Goal: Communication & Community: Ask a question

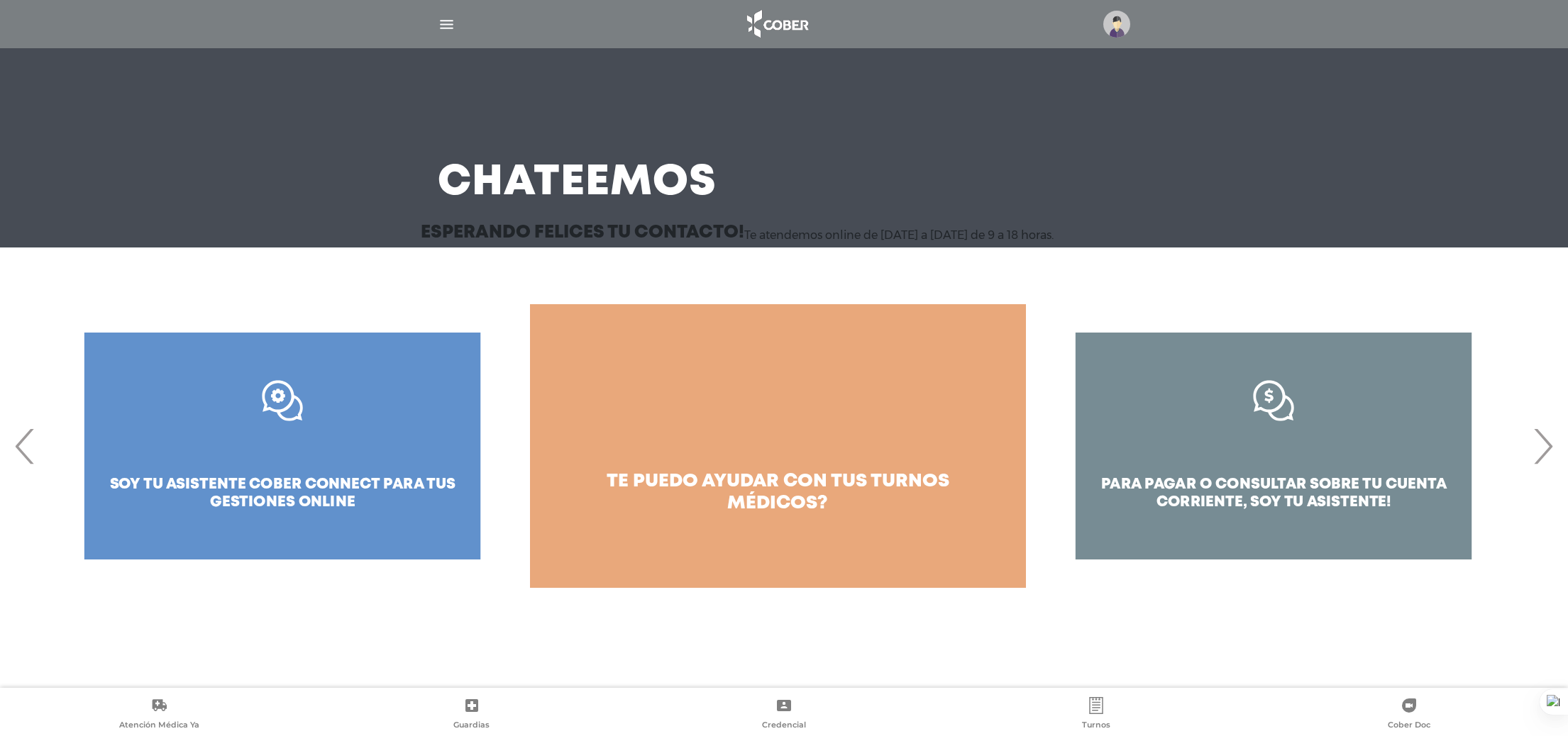
click at [1132, 30] on div at bounding box center [784, 24] width 727 height 34
click at [1125, 27] on img at bounding box center [1117, 24] width 27 height 27
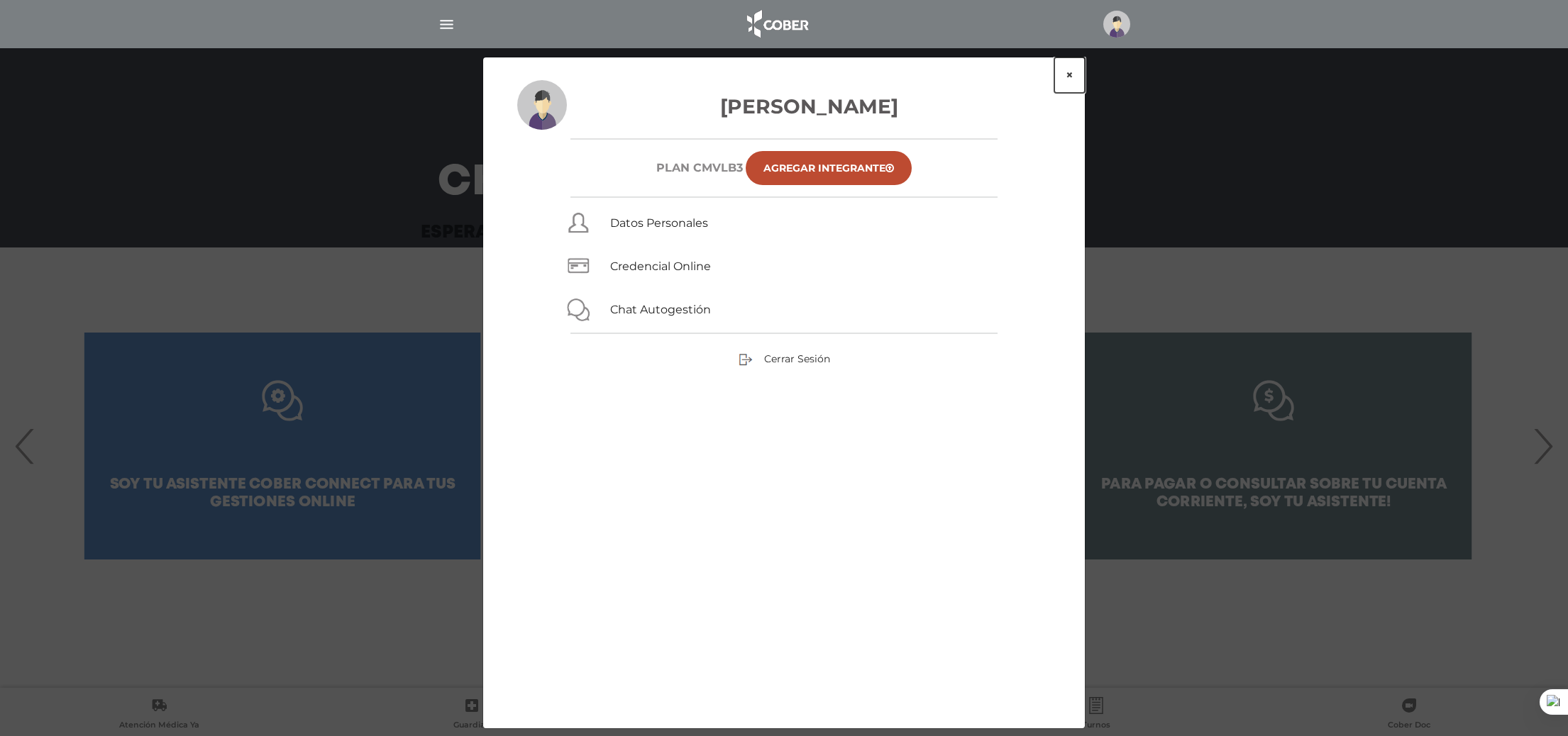
click at [1068, 73] on button "×" at bounding box center [1069, 75] width 31 height 36
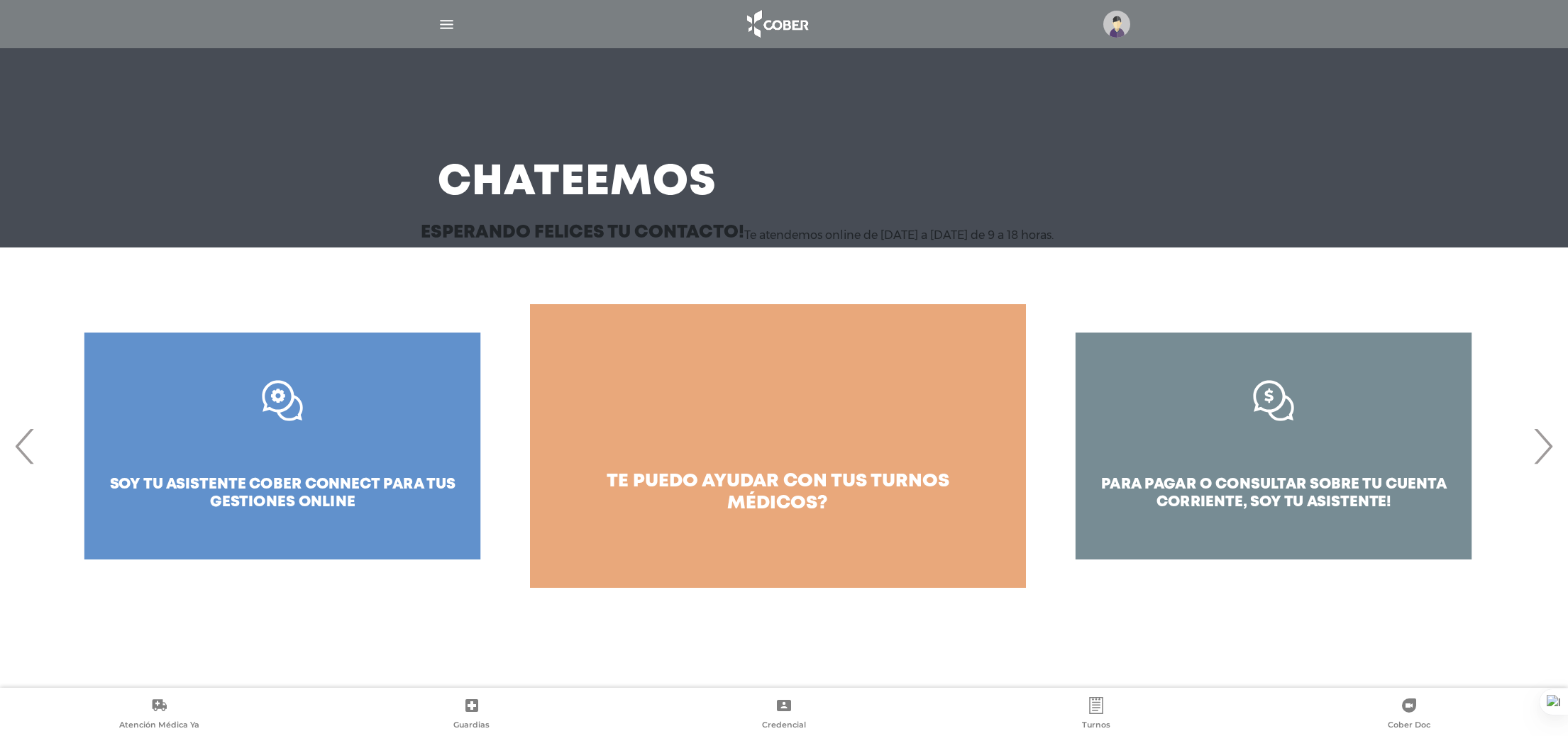
click at [453, 29] on img "button" at bounding box center [446, 24] width 17 height 17
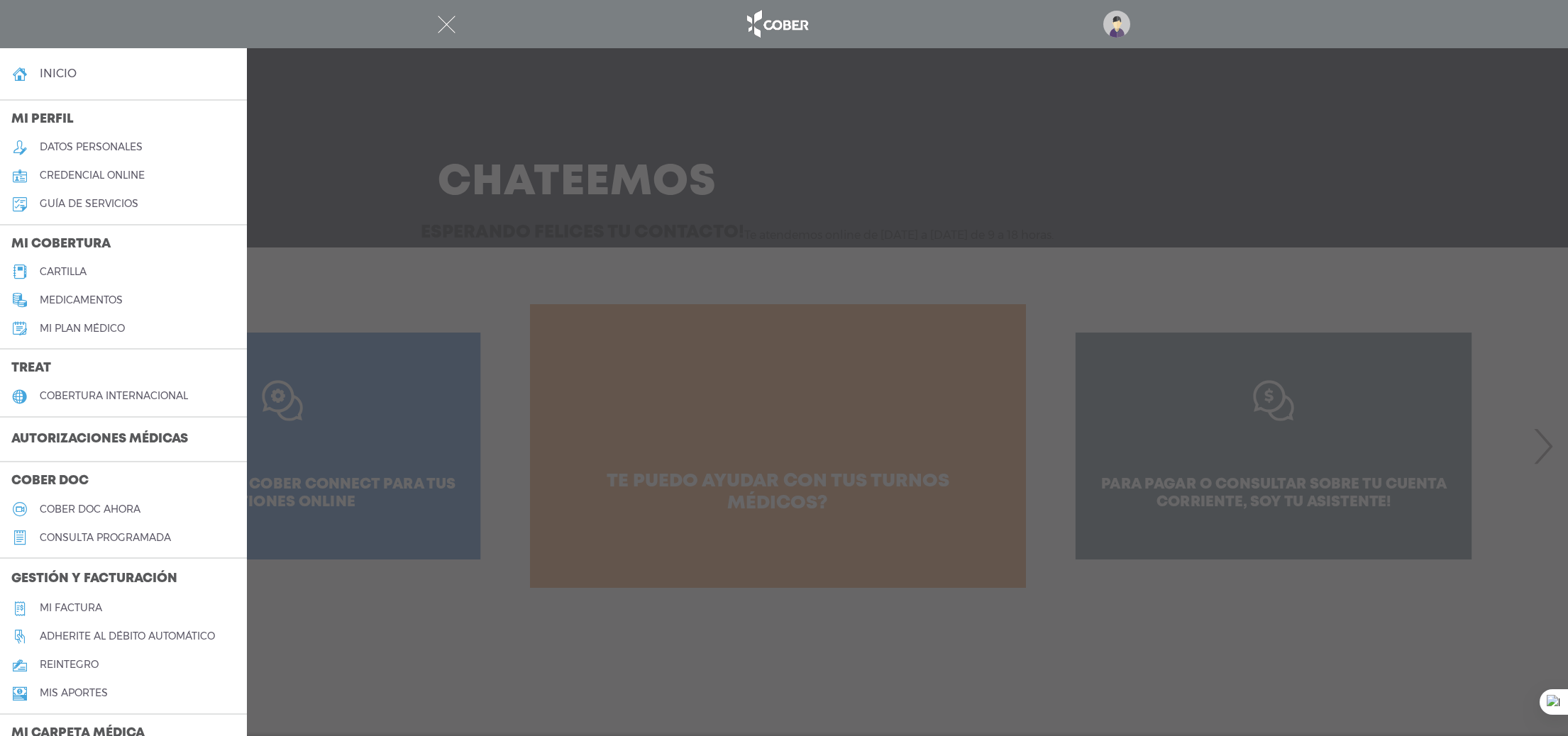
click at [97, 442] on h3 "Autorizaciones médicas" at bounding box center [100, 440] width 199 height 27
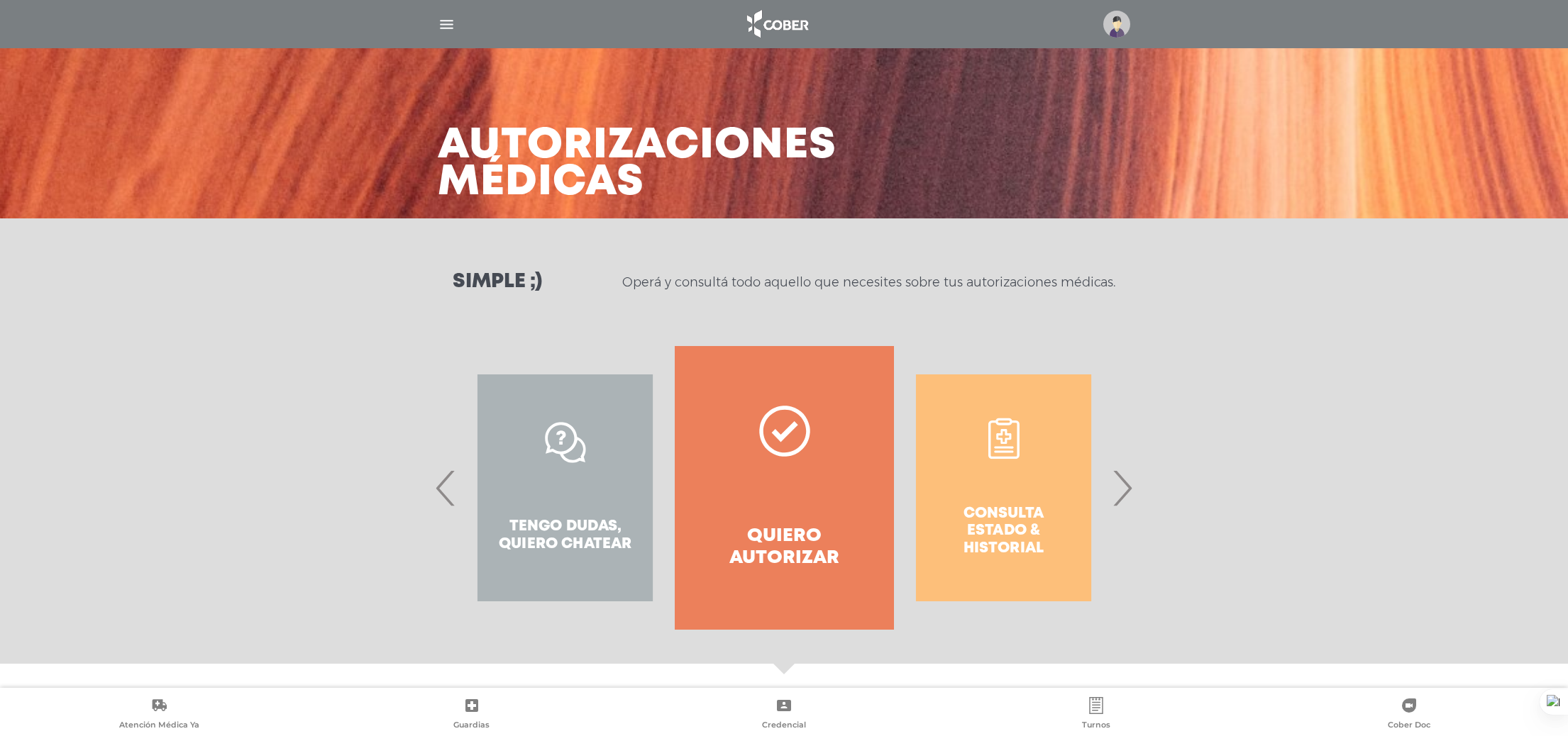
click at [1122, 494] on span "›" at bounding box center [1122, 488] width 28 height 76
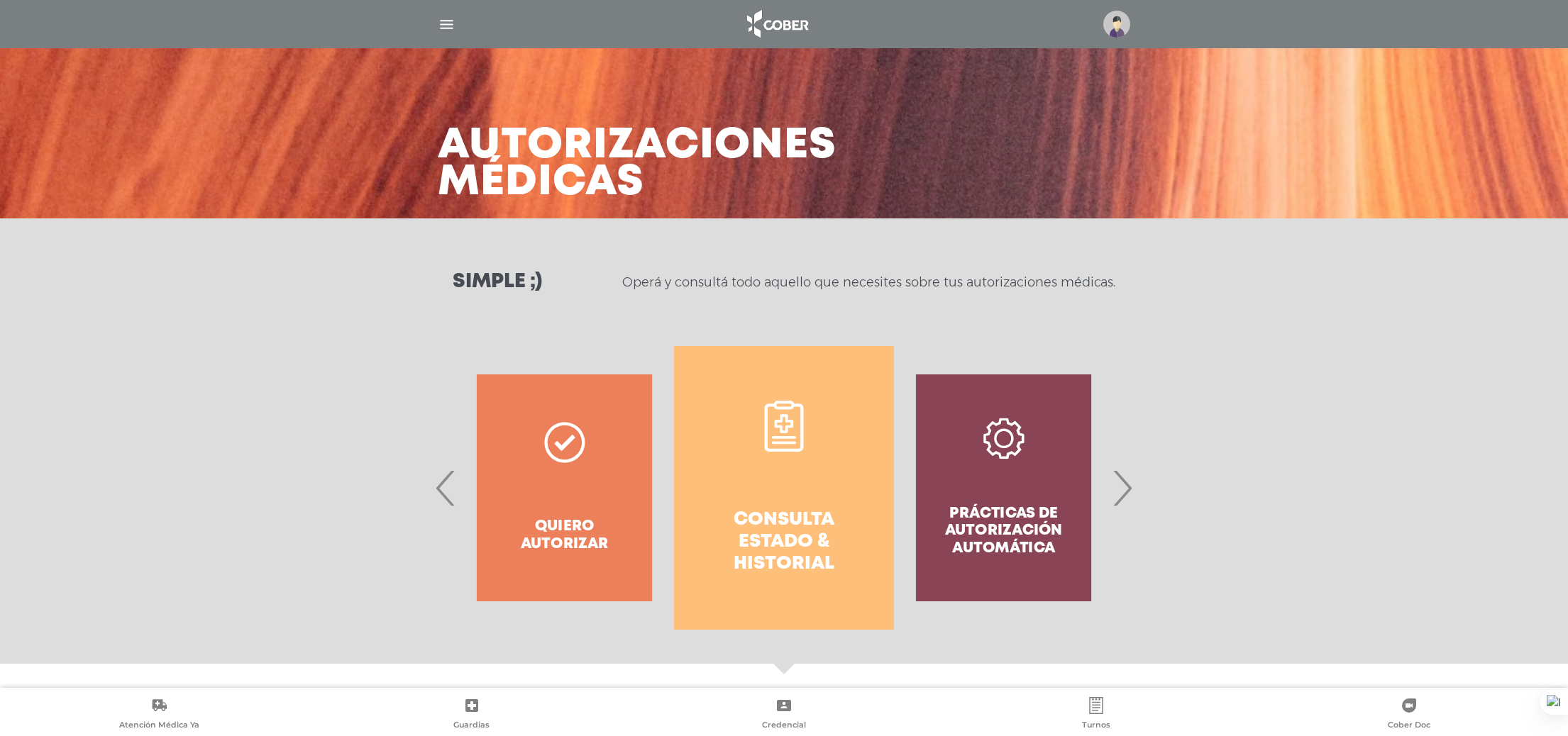
click at [768, 505] on link "Consulta estado & historial" at bounding box center [784, 488] width 220 height 283
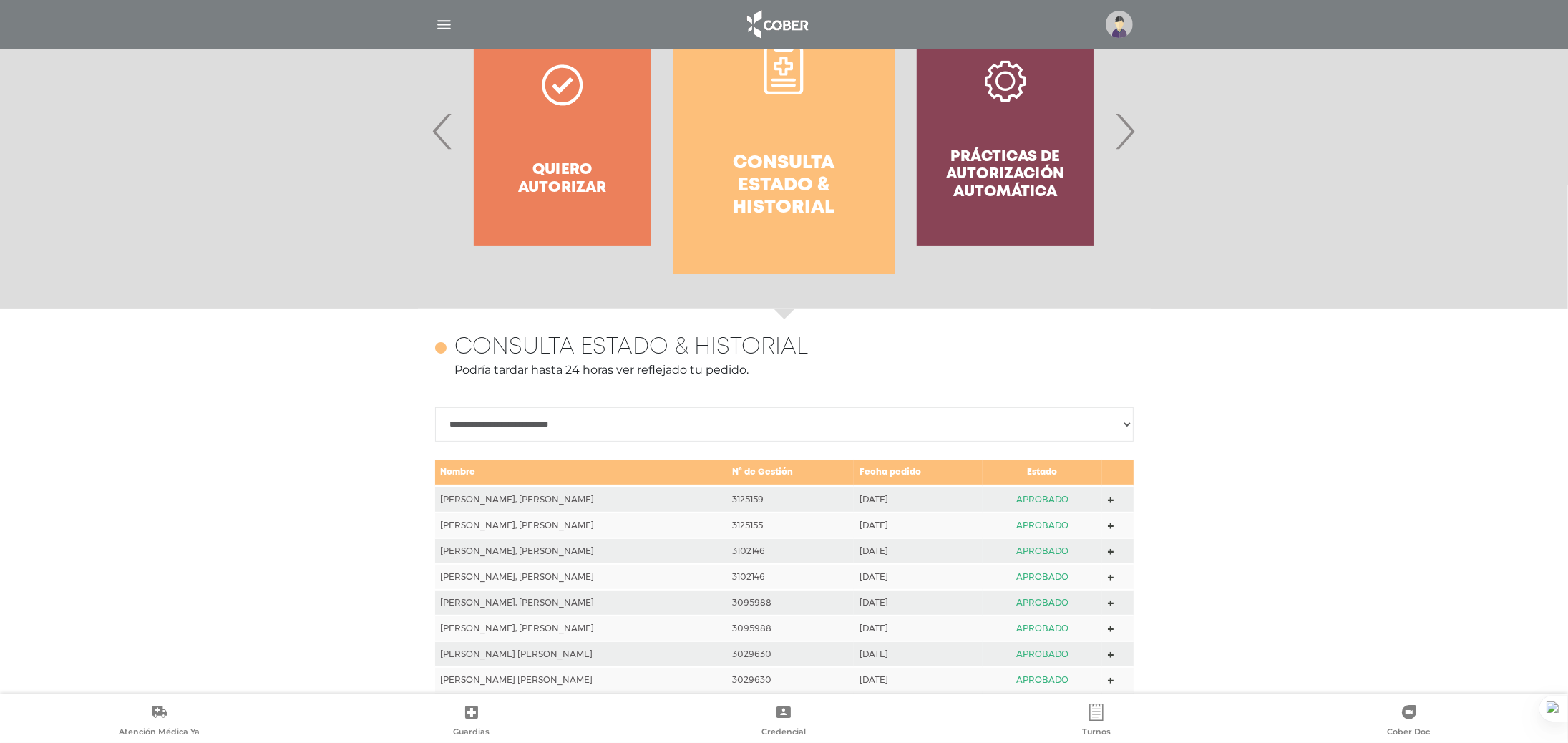
scroll to position [88, 0]
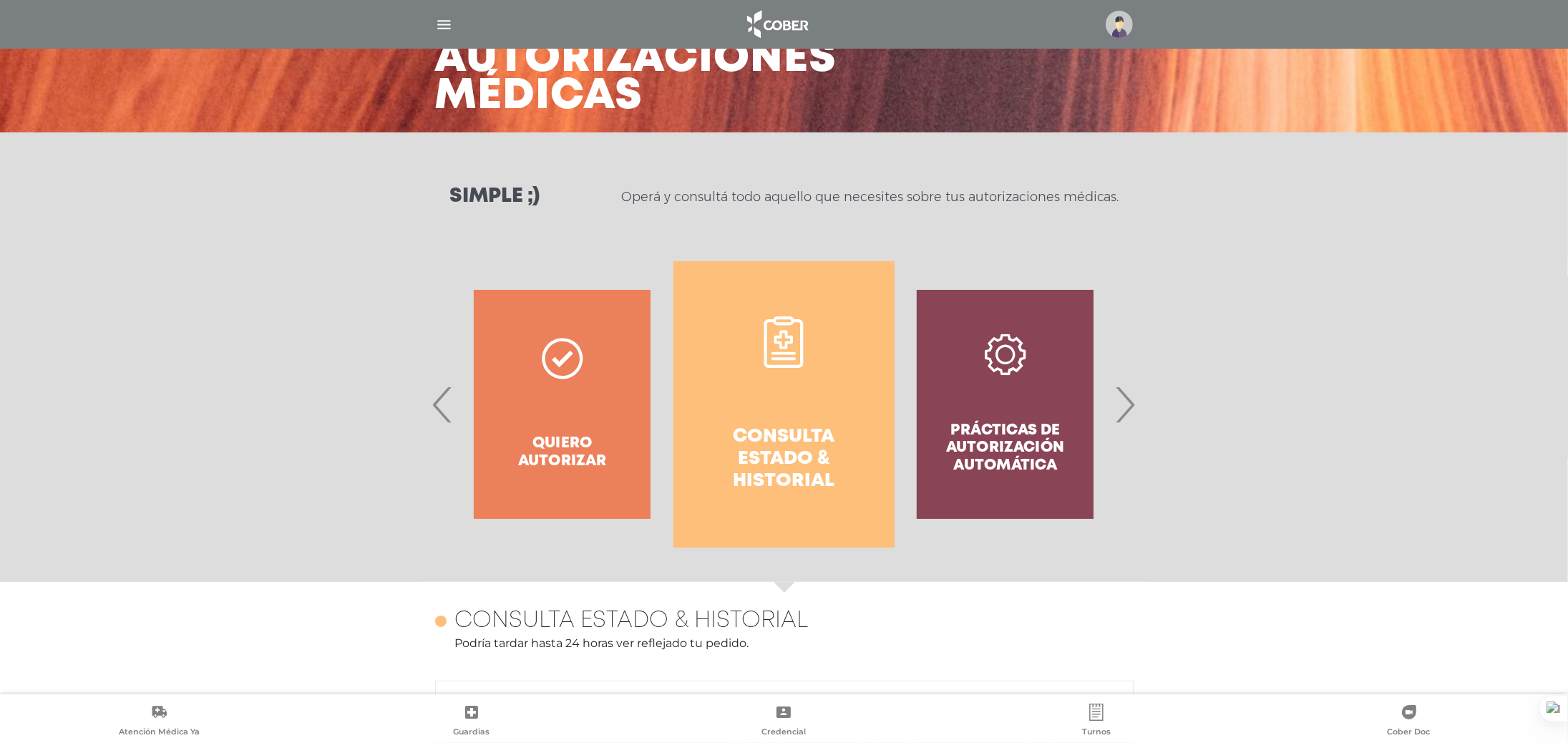
click at [1122, 406] on span "›" at bounding box center [1125, 404] width 28 height 77
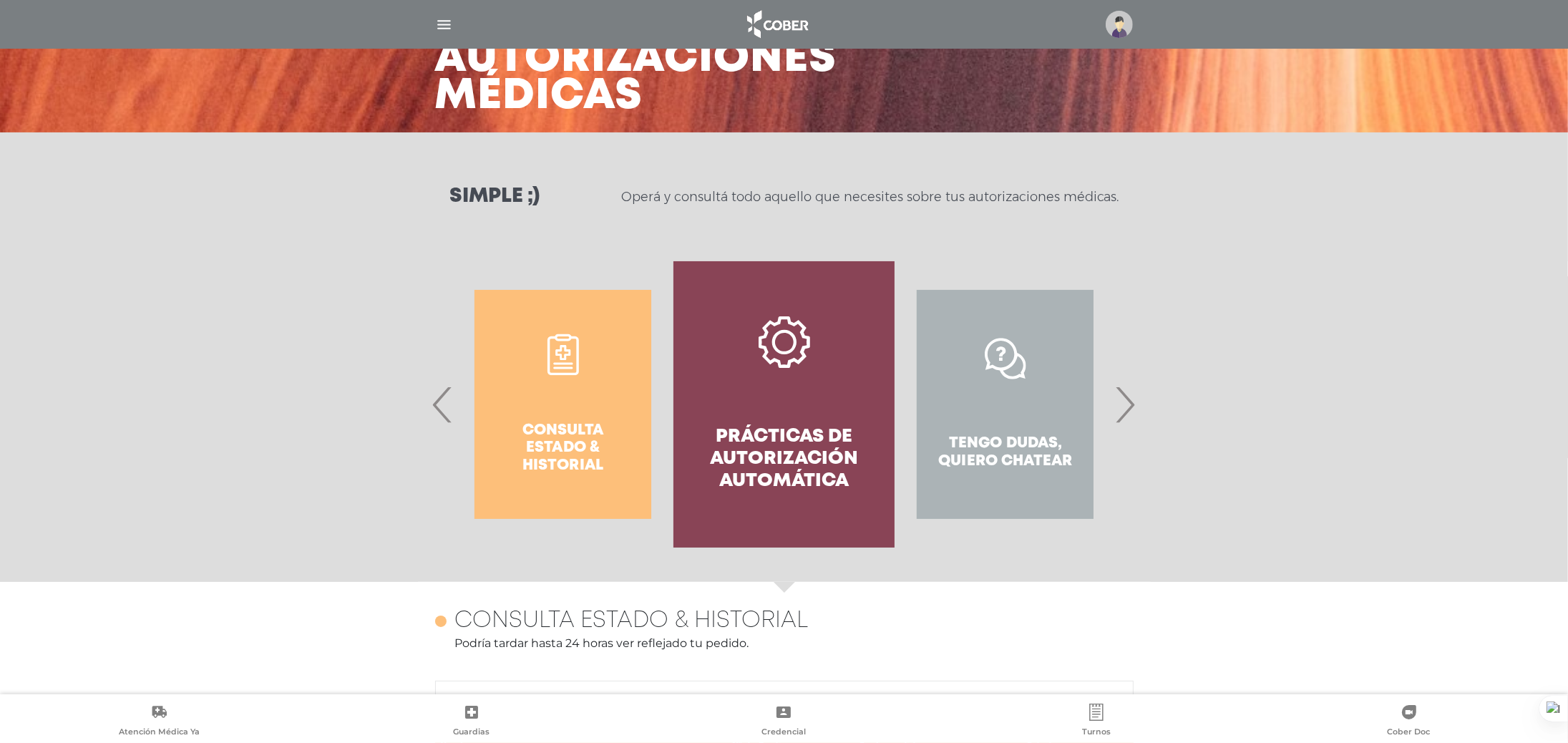
click at [1122, 406] on span "›" at bounding box center [1125, 404] width 28 height 77
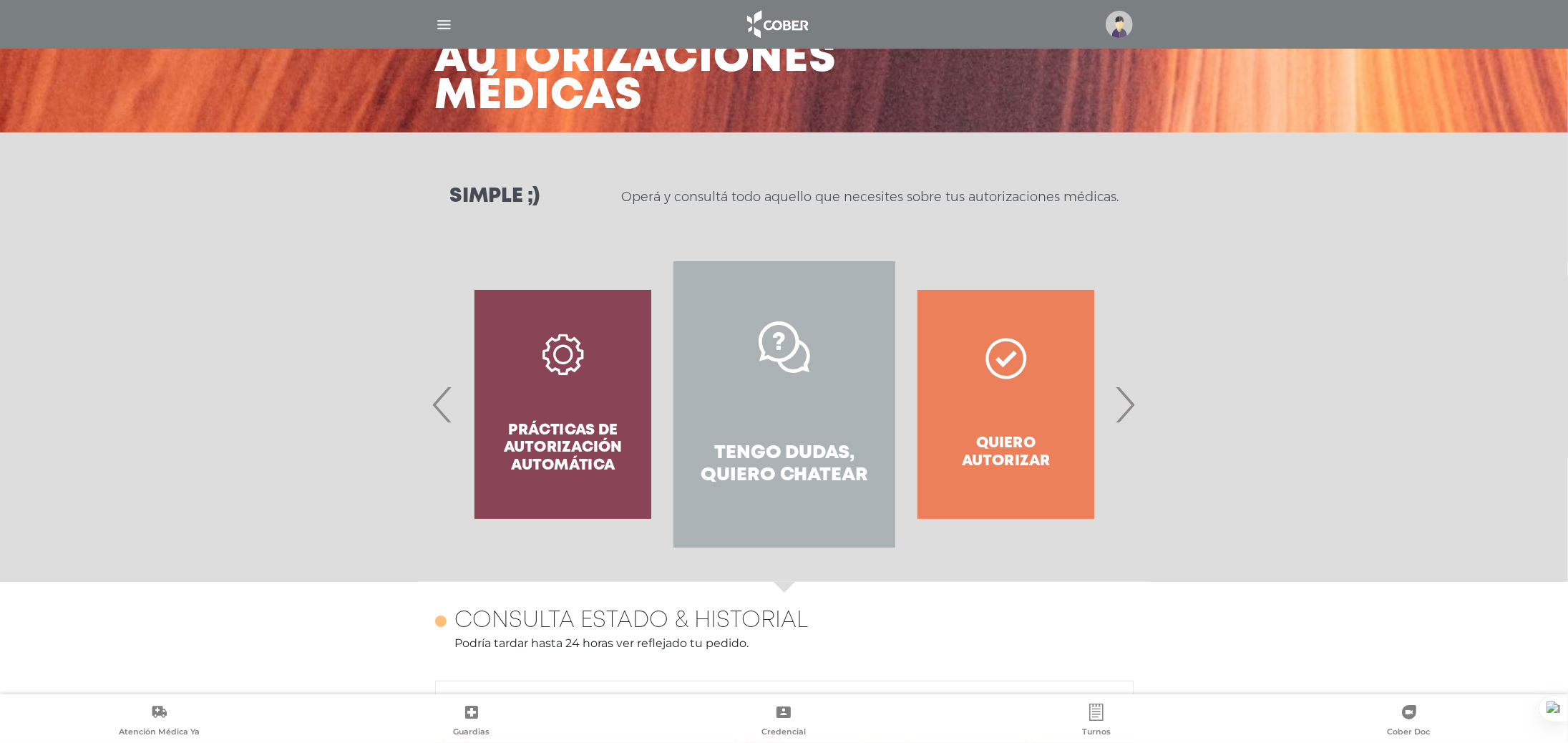
click at [843, 442] on h4 "Tengo dudas, quiero chatear" at bounding box center [784, 464] width 169 height 45
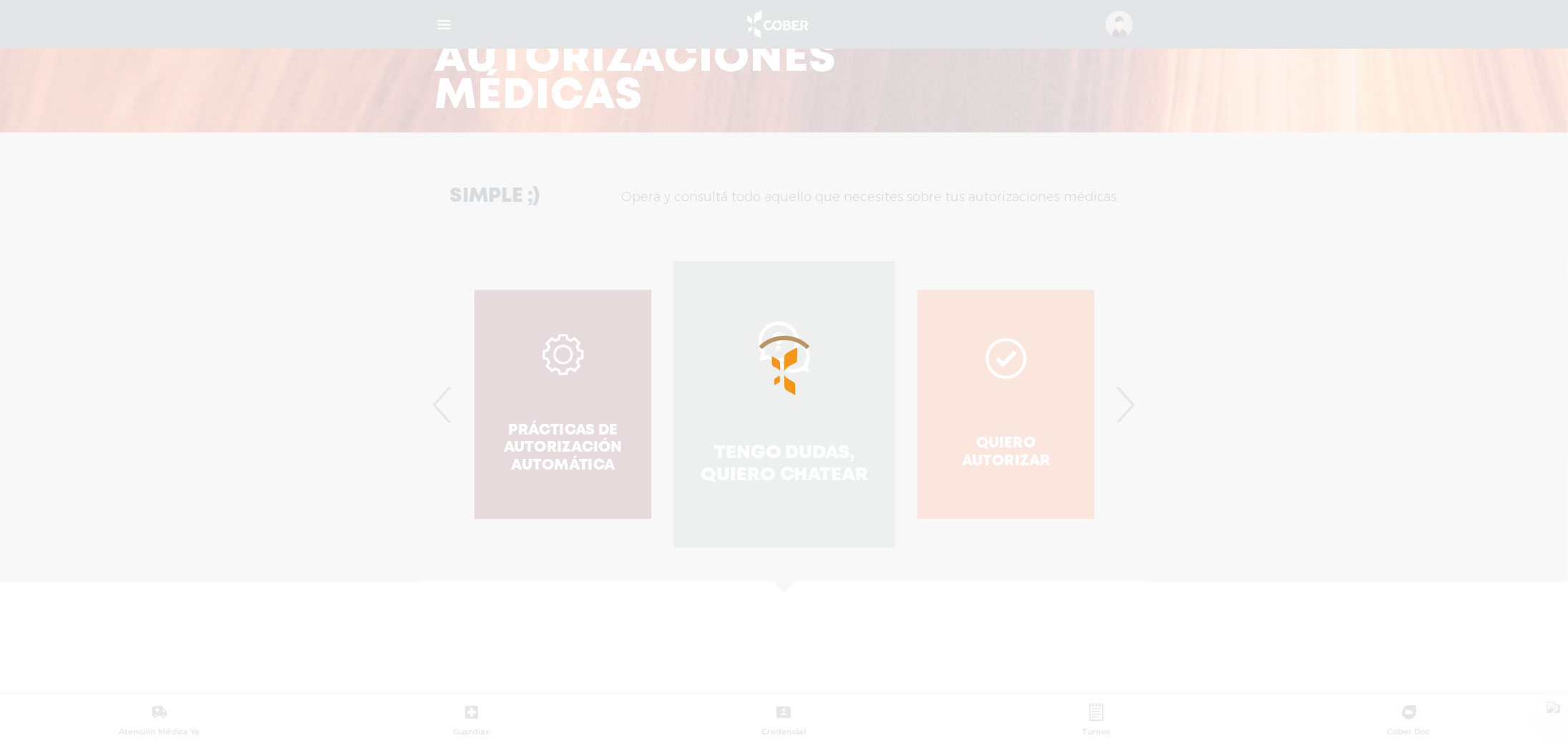
scroll to position [152, 0]
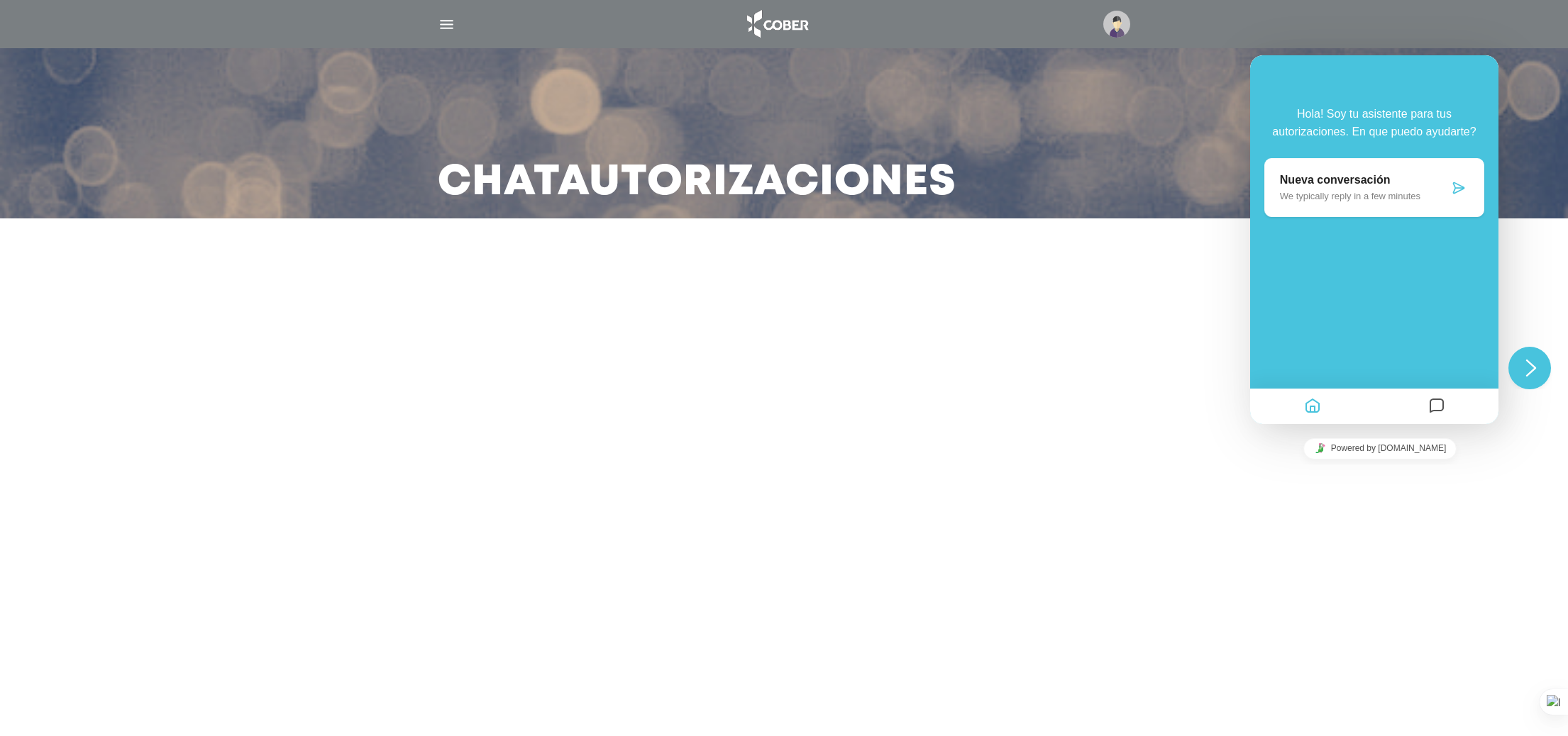
click at [1358, 200] on p "We typically reply in a few minutes" at bounding box center [1364, 196] width 169 height 11
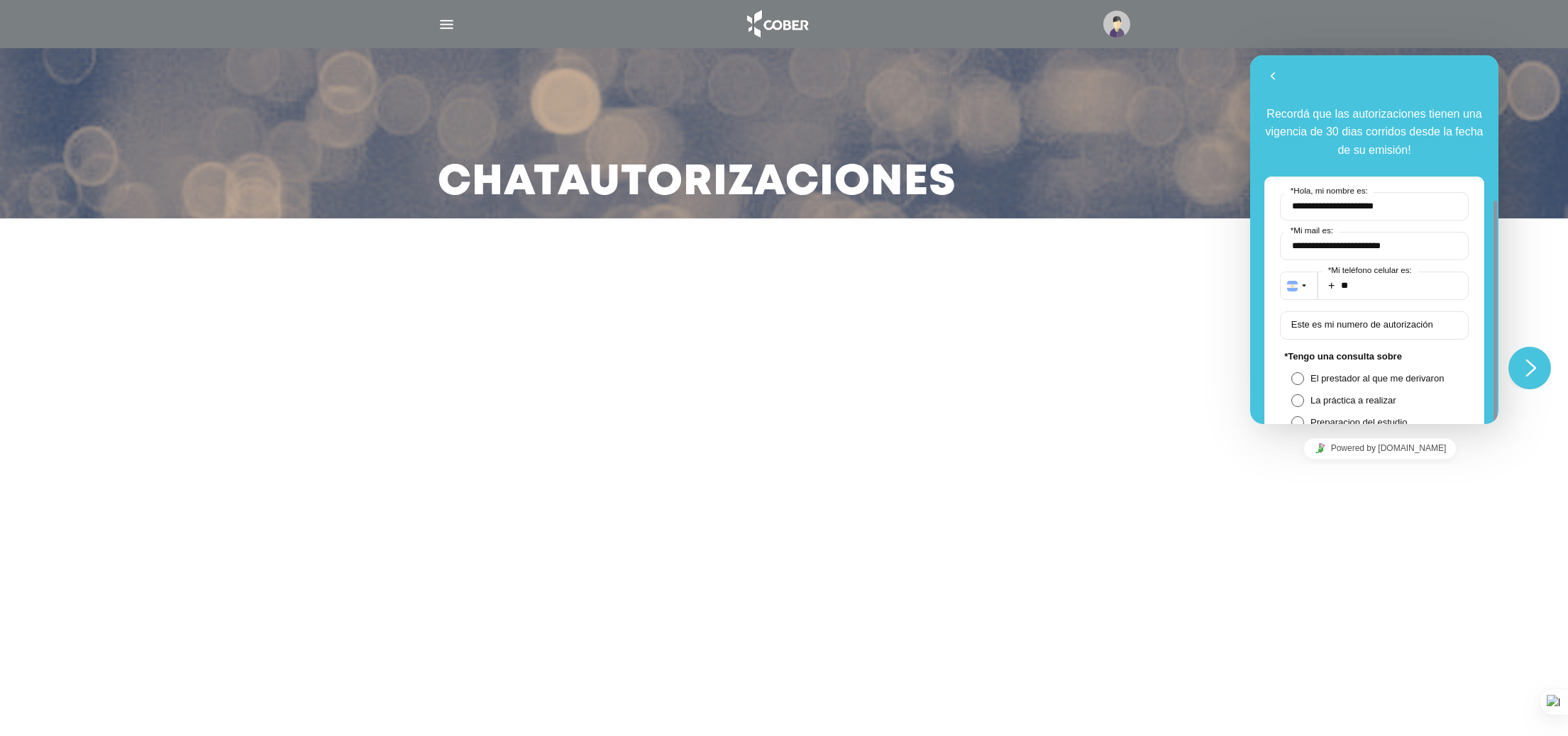
scroll to position [89, 0]
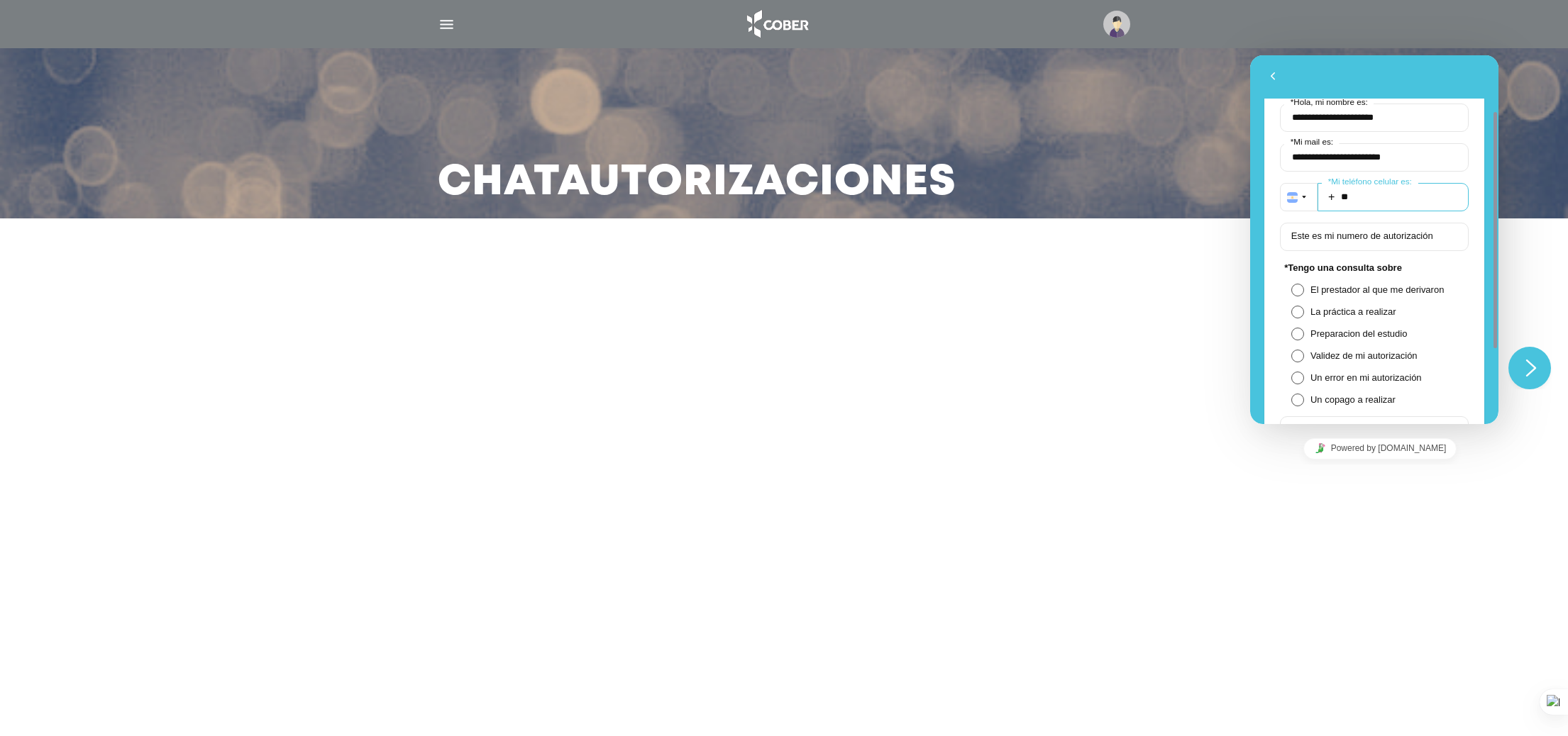
click at [1382, 203] on input "**" at bounding box center [1394, 197] width 151 height 28
type input "**********"
click at [1389, 230] on label "Este es mi numero de autorización" at bounding box center [1362, 235] width 156 height 11
click at [1389, 230] on input "Este es mi numero de autorización" at bounding box center [1375, 236] width 189 height 28
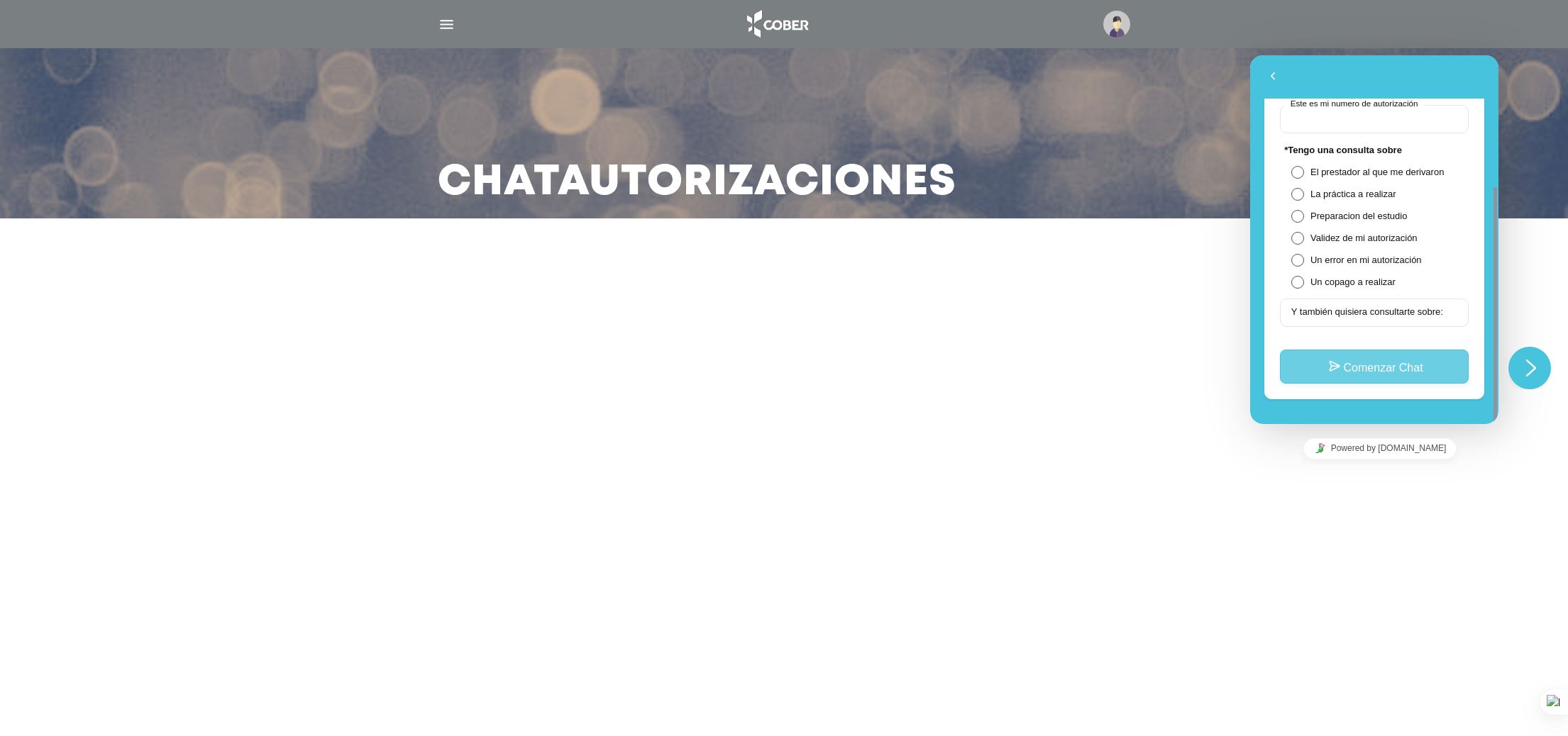
click at [1389, 363] on button "Comenzar Chat" at bounding box center [1375, 366] width 189 height 34
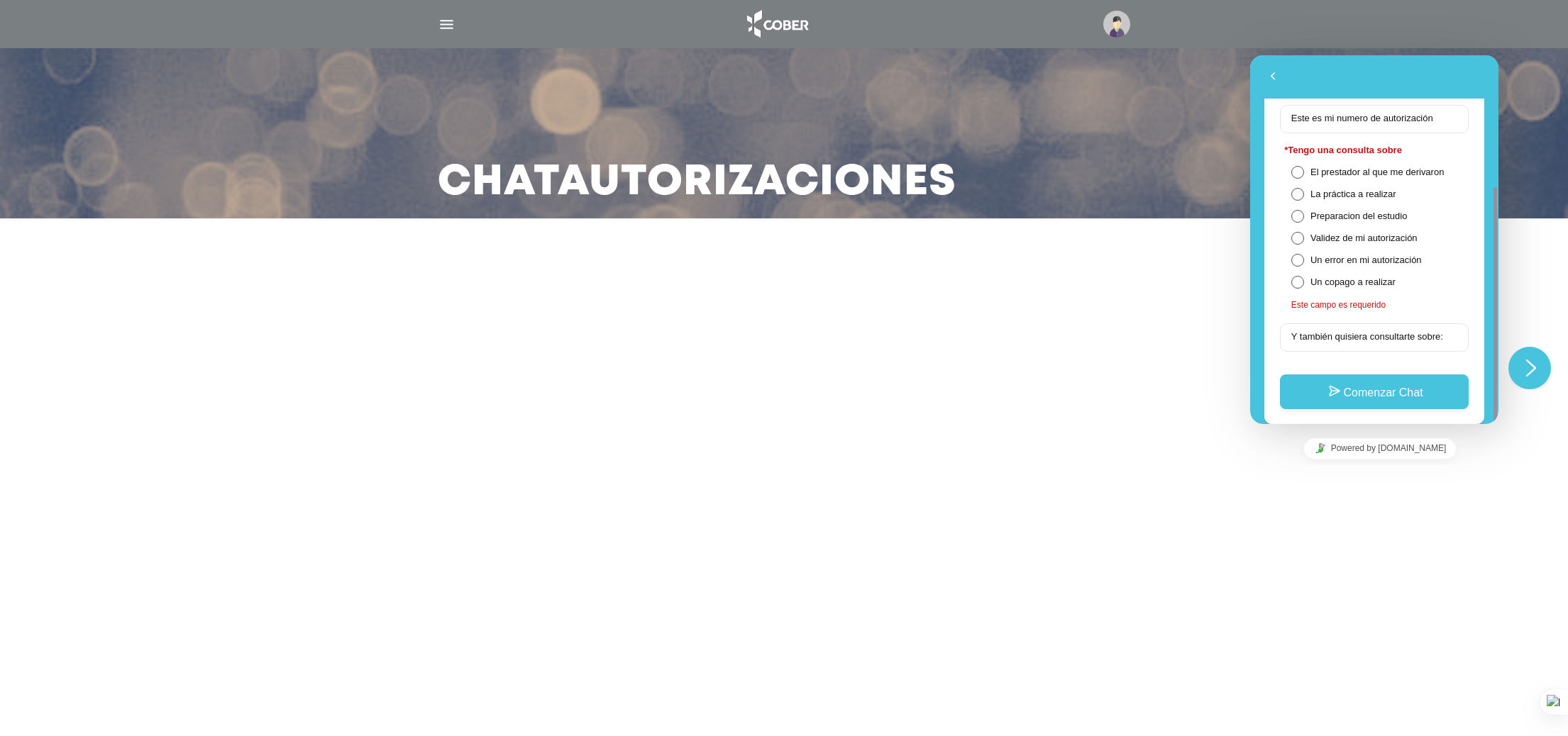
click at [1303, 195] on span at bounding box center [1298, 195] width 13 height 13
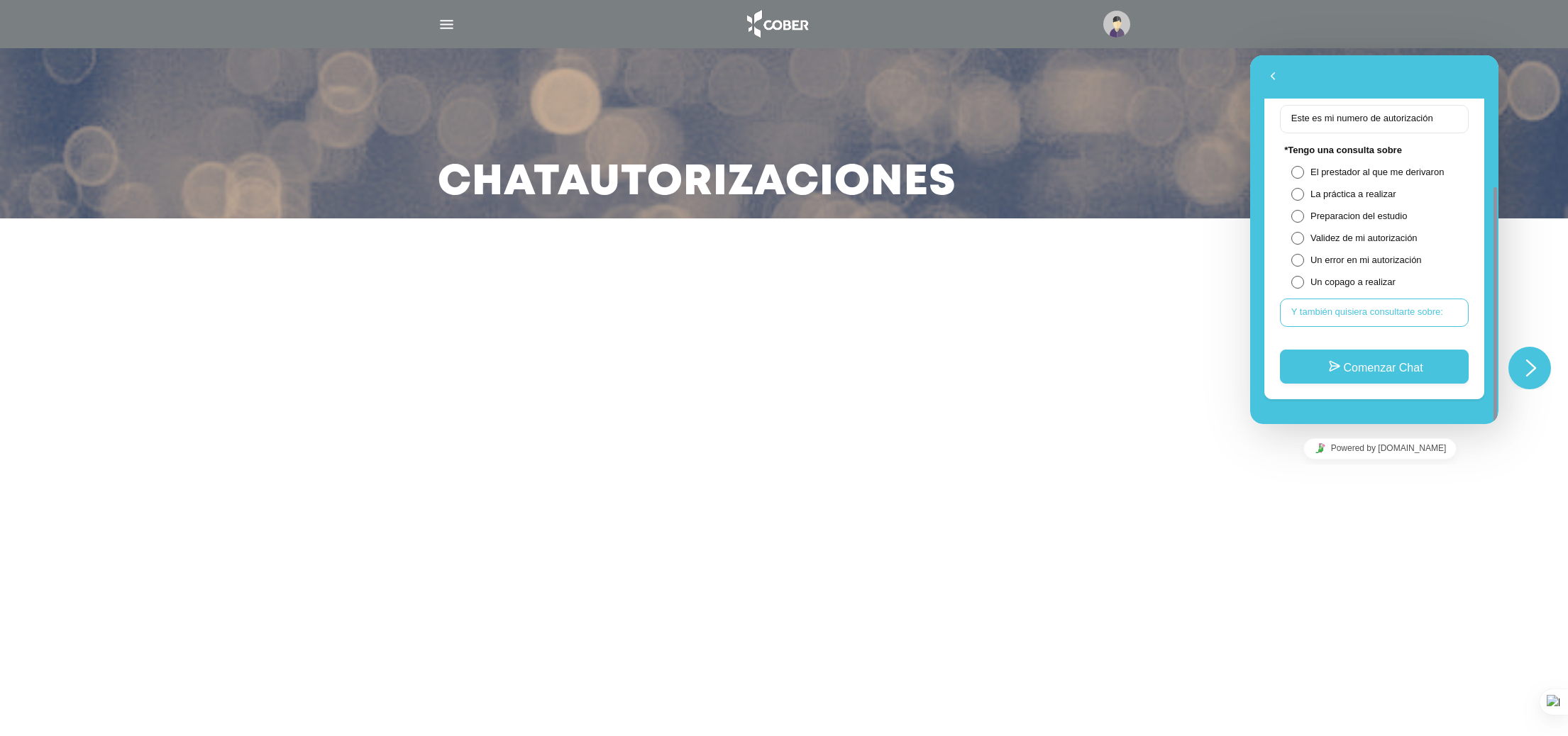
click at [1379, 312] on input "Y también quisiera consultarte sobre:" at bounding box center [1375, 312] width 189 height 28
type input "**********"
click at [1411, 349] on button "Comenzar Chat" at bounding box center [1375, 366] width 189 height 34
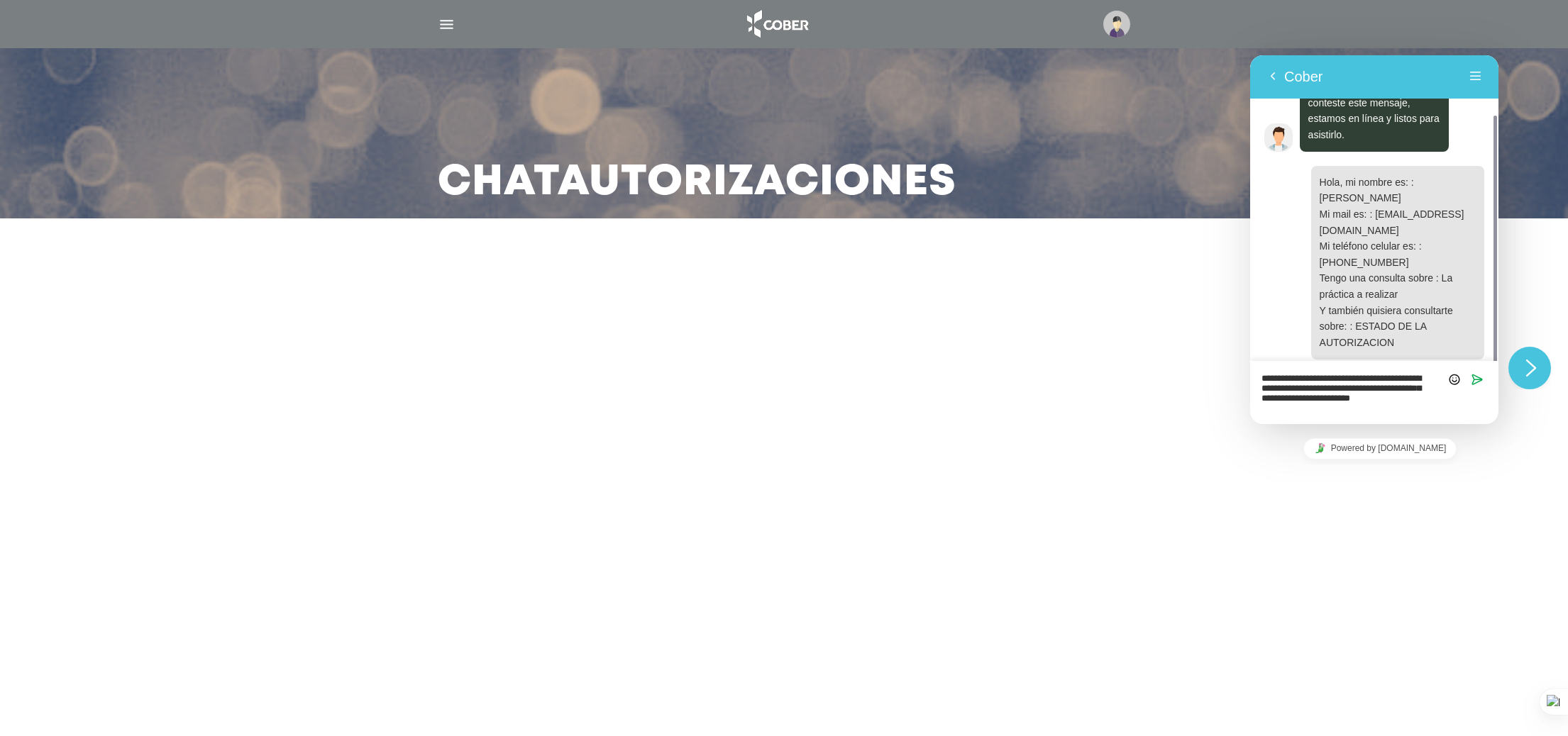
scroll to position [84, 0]
type textarea "**********"
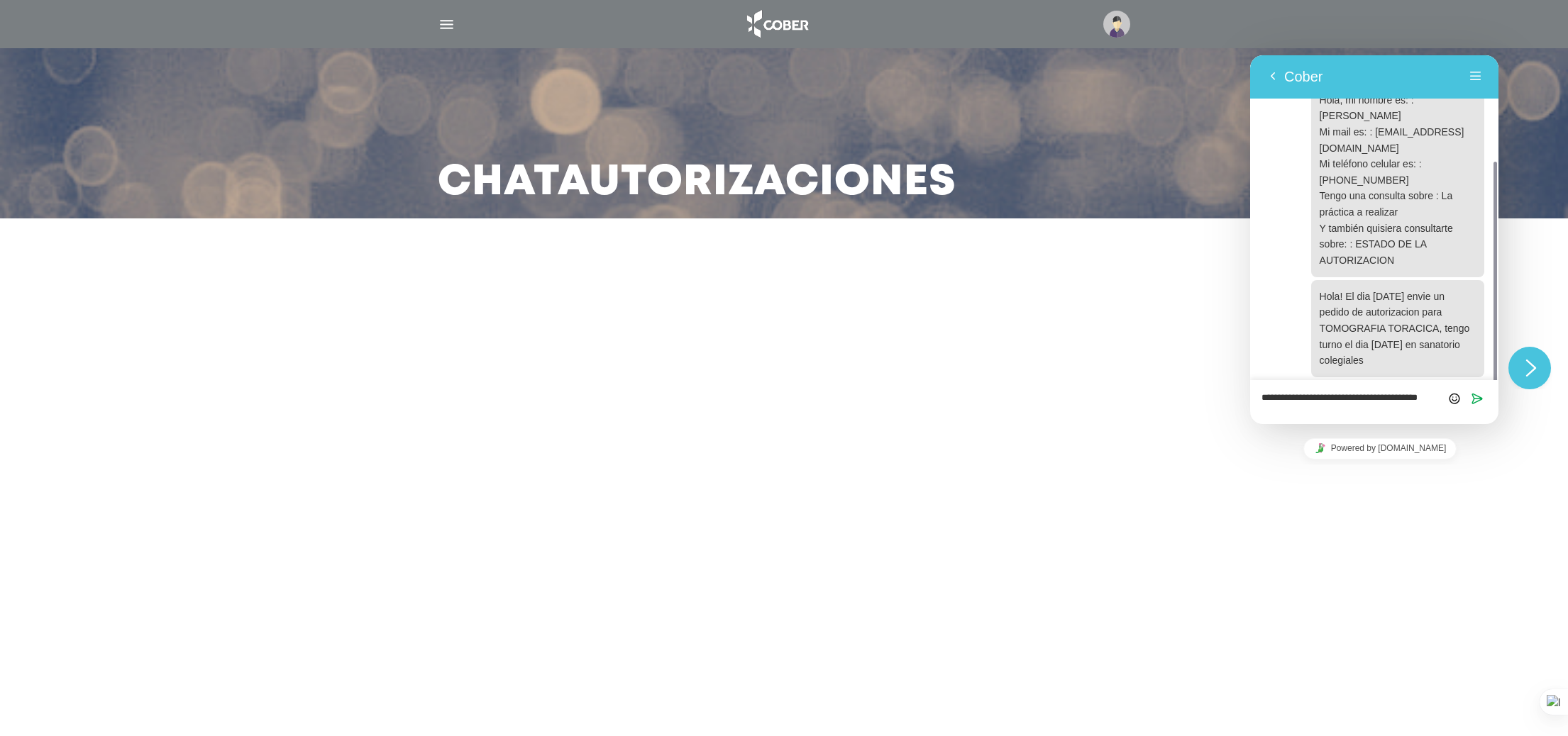
scroll to position [0, 0]
type textarea "**********"
